Goal: Information Seeking & Learning: Check status

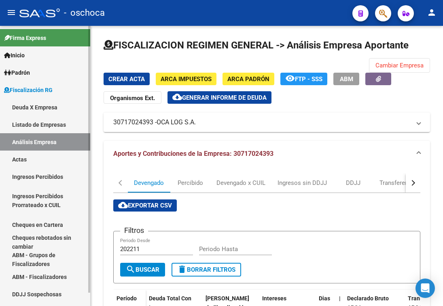
click at [54, 114] on link "Deuda X Empresa" at bounding box center [45, 107] width 90 height 17
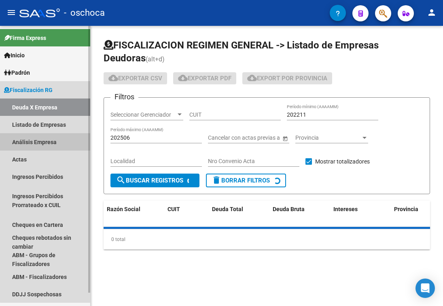
click at [53, 133] on link "Análisis Empresa" at bounding box center [45, 141] width 90 height 17
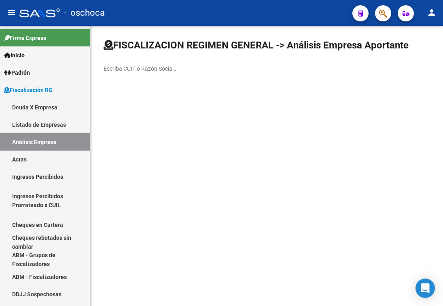
click at [118, 65] on div "Escriba CUIT o Razón Social para buscar" at bounding box center [139, 66] width 73 height 16
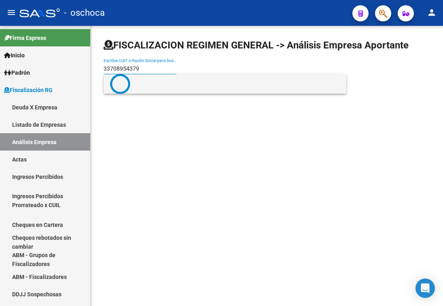
type input "33708954379"
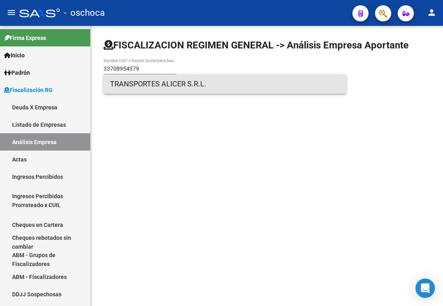
click at [156, 80] on span "TRANSPORTES ALICER S.R.L." at bounding box center [225, 83] width 230 height 19
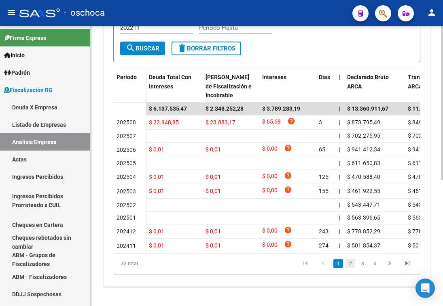
click at [350, 266] on link "2" at bounding box center [350, 263] width 10 height 9
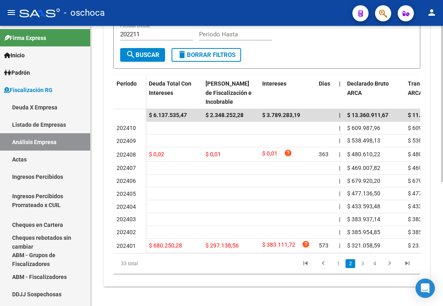
click at [362, 266] on link "3" at bounding box center [362, 263] width 10 height 9
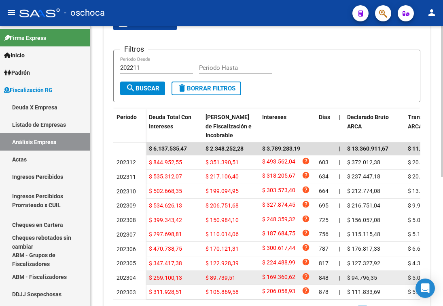
scroll to position [222, 0]
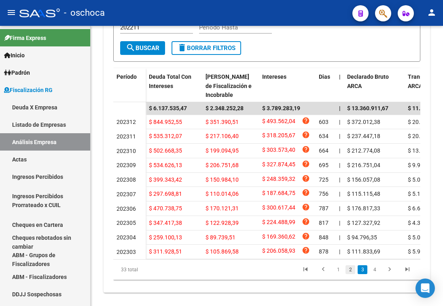
click at [350, 274] on link "2" at bounding box center [350, 270] width 10 height 9
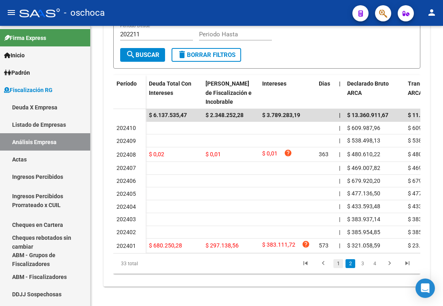
click at [340, 266] on link "1" at bounding box center [338, 263] width 10 height 9
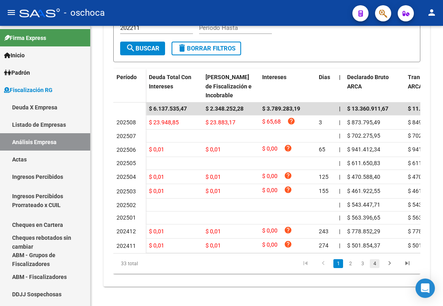
click at [376, 268] on link "4" at bounding box center [374, 263] width 10 height 9
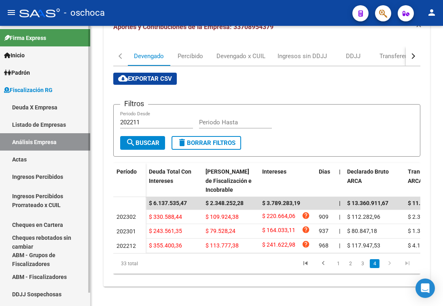
scroll to position [134, 0]
click at [361, 267] on link "3" at bounding box center [362, 263] width 10 height 9
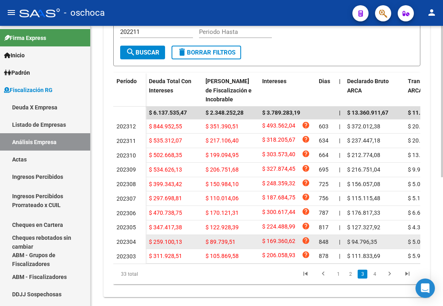
scroll to position [238, 0]
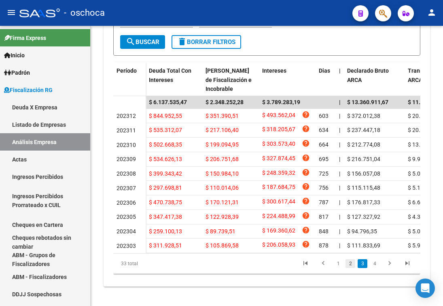
click at [350, 264] on link "2" at bounding box center [350, 263] width 10 height 9
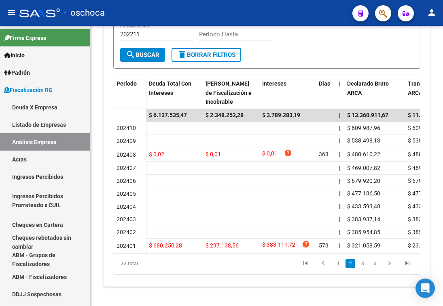
scroll to position [222, 0]
click at [336, 263] on link "1" at bounding box center [338, 263] width 10 height 9
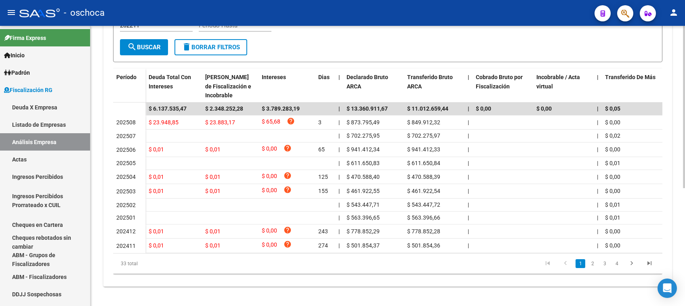
scroll to position [194, 0]
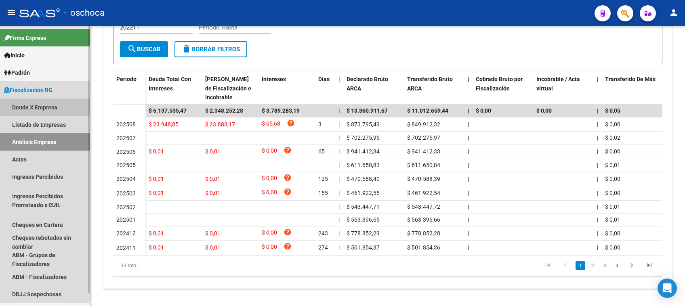
click at [56, 108] on link "Deuda X Empresa" at bounding box center [45, 107] width 90 height 17
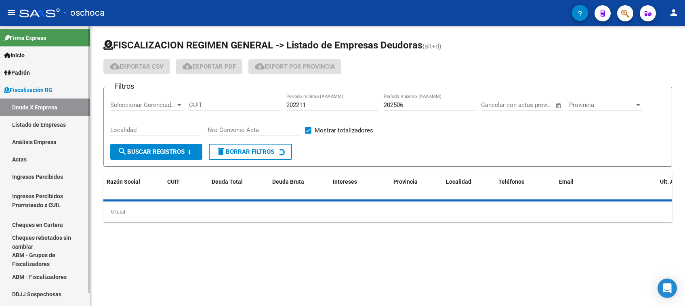
click at [56, 120] on link "Listado de Empresas" at bounding box center [45, 124] width 90 height 17
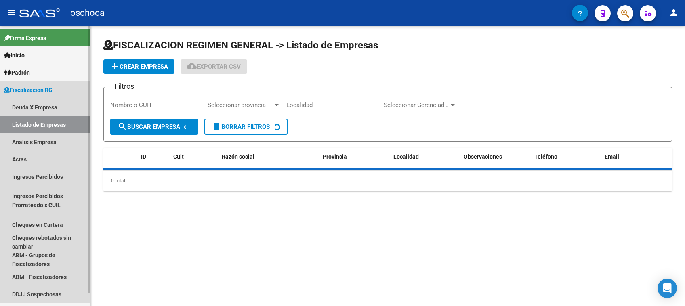
click at [52, 139] on link "Análisis Empresa" at bounding box center [45, 141] width 90 height 17
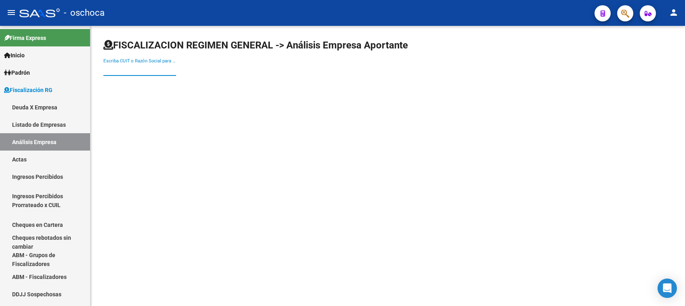
click at [130, 71] on input "Escriba CUIT o Razón Social para buscar" at bounding box center [139, 69] width 73 height 7
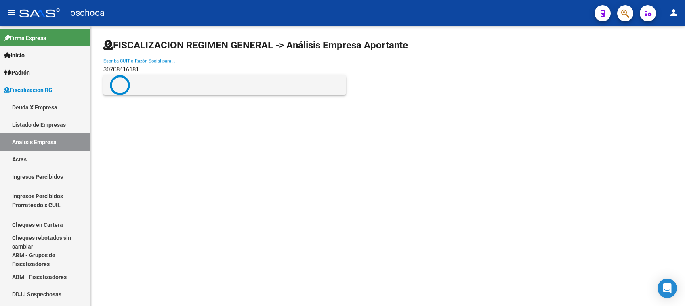
type input "30708416181"
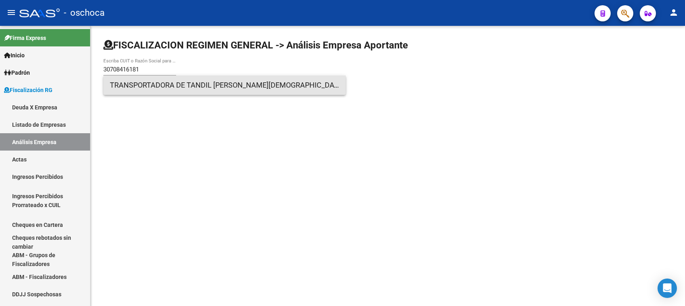
click at [152, 85] on span "TRANSPORTADORA DE TANDIL [PERSON_NAME][DEMOGRAPHIC_DATA] [PERSON_NAME] Y [PERSO…" at bounding box center [225, 85] width 230 height 19
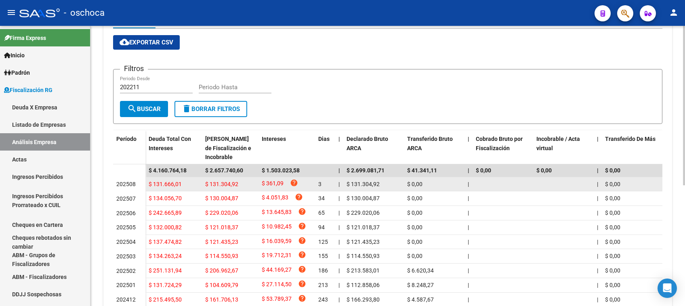
scroll to position [162, 0]
